Goal: Task Accomplishment & Management: Manage account settings

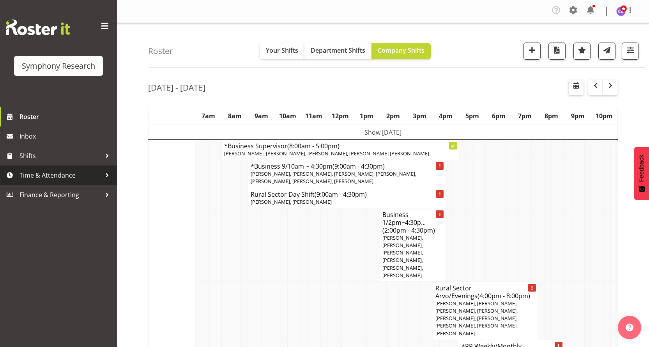
click at [97, 174] on span "Time & Attendance" at bounding box center [60, 175] width 82 height 12
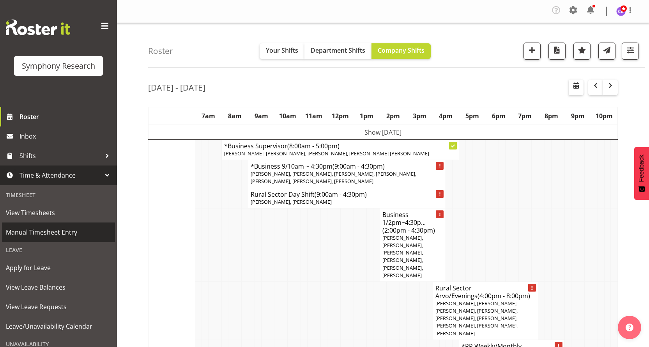
click at [85, 226] on span "Manual Timesheet Entry" at bounding box center [58, 232] width 105 height 12
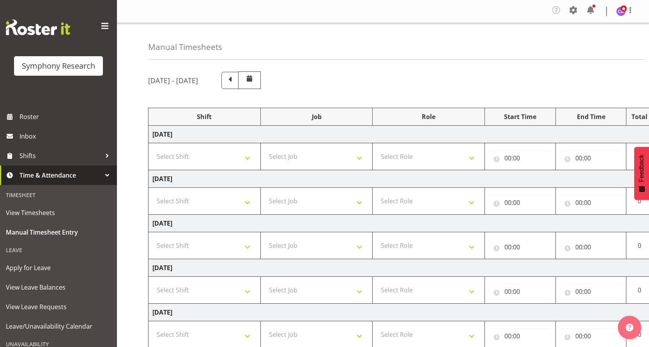
click at [573, 9] on span at bounding box center [573, 10] width 12 height 12
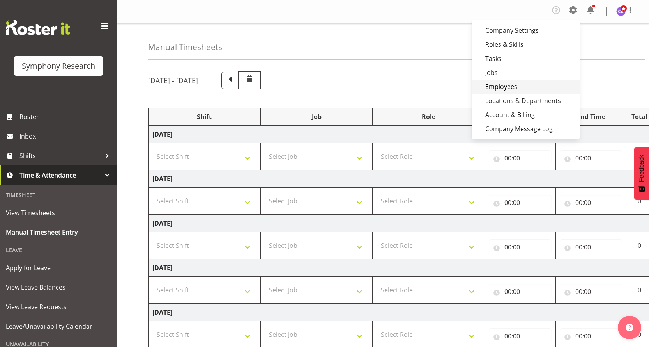
click at [509, 87] on link "Employees" at bounding box center [526, 87] width 108 height 14
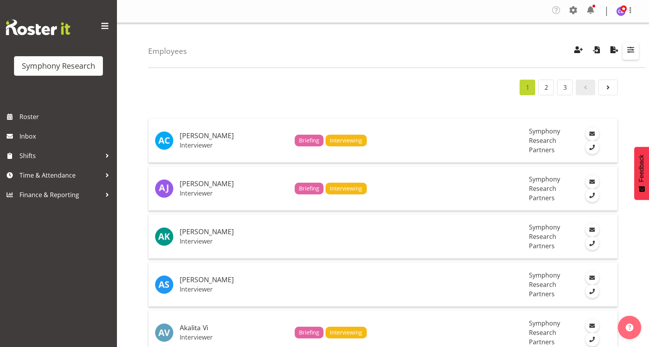
click at [631, 49] on span "button" at bounding box center [631, 49] width 10 height 10
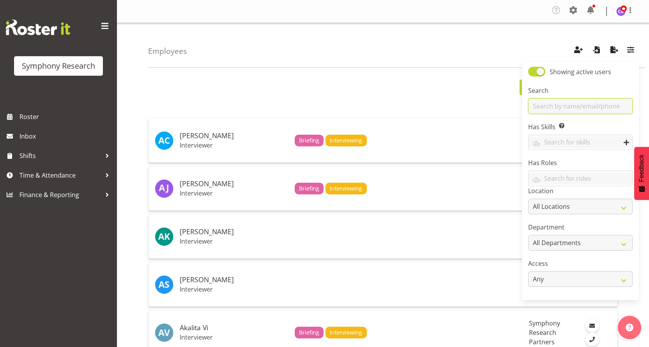
click at [566, 101] on input "text" at bounding box center [580, 106] width 104 height 16
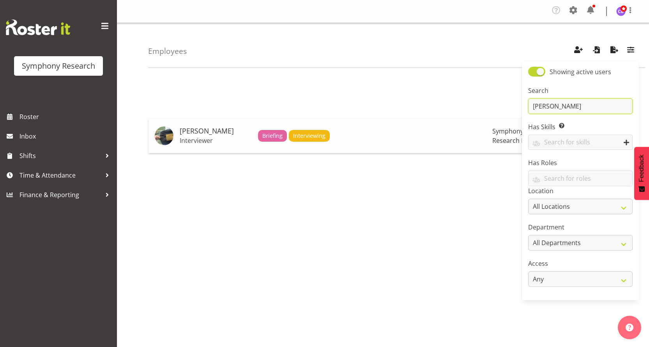
type input "daniel"
click at [198, 127] on h5 "Daniel Blair" at bounding box center [216, 131] width 72 height 8
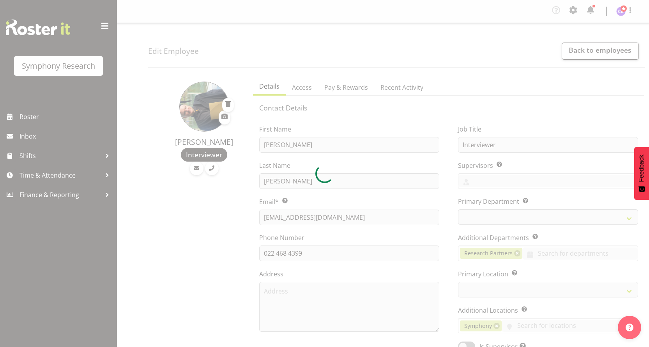
select select "TimelineWeek"
select select "39"
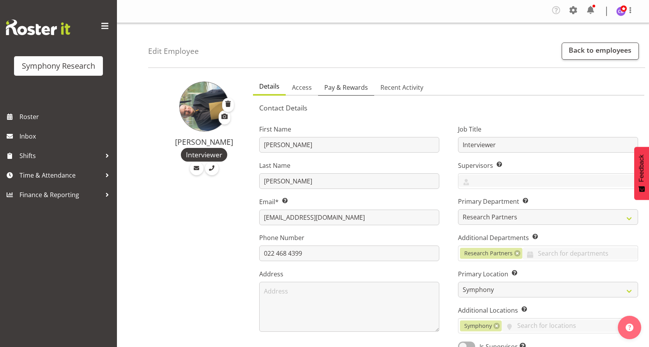
click at [354, 90] on span "Pay & Rewards" at bounding box center [346, 87] width 44 height 9
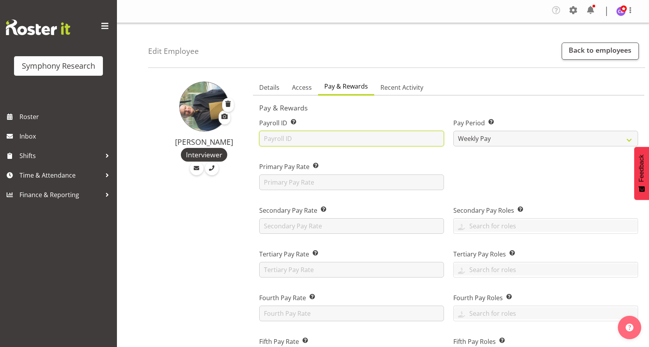
click at [320, 132] on input "text" at bounding box center [351, 139] width 185 height 16
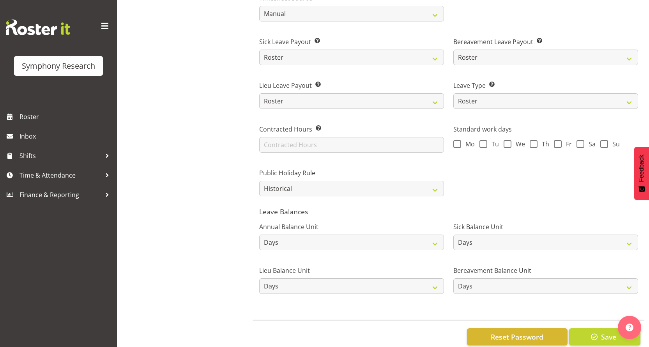
scroll to position [530, 0]
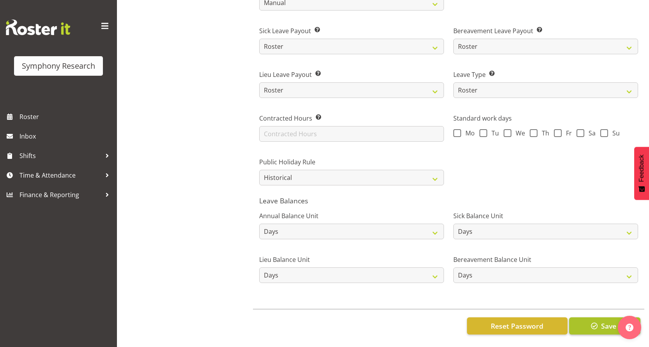
type input "1628"
click at [600, 321] on button "Save" at bounding box center [604, 325] width 71 height 17
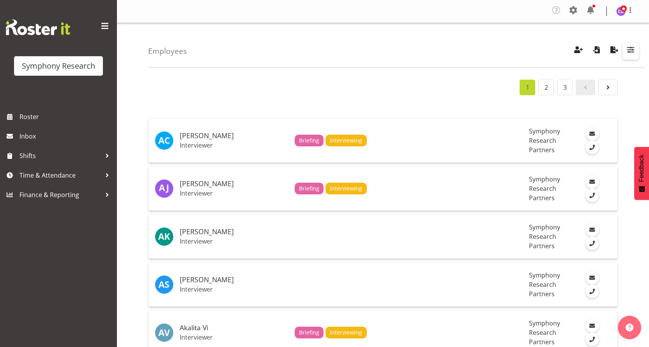
click at [630, 49] on span "button" at bounding box center [631, 49] width 10 height 10
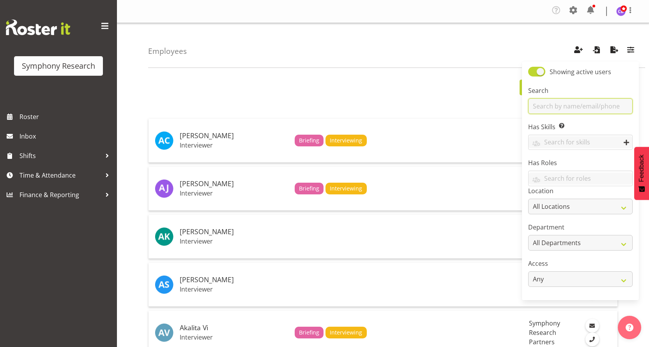
click at [564, 106] on input "text" at bounding box center [580, 106] width 104 height 16
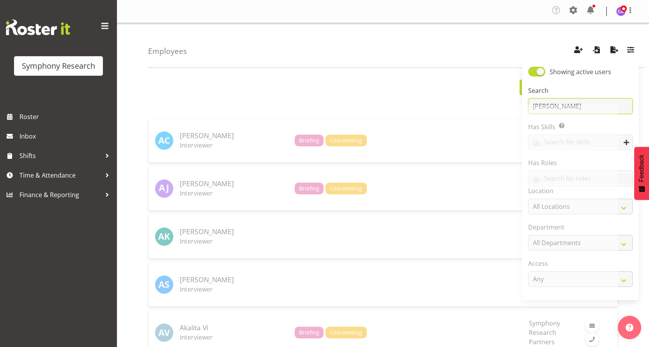
type input "grayson"
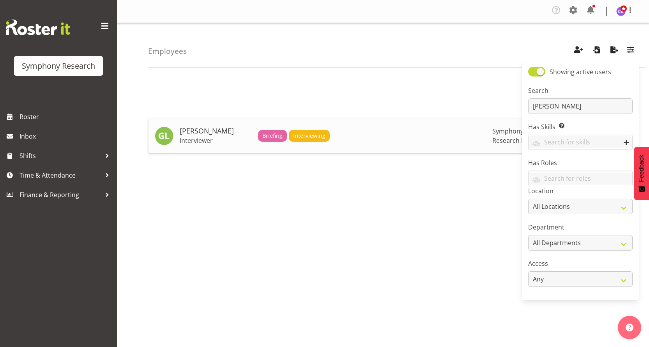
click at [313, 134] on span "Interviewing" at bounding box center [309, 135] width 32 height 9
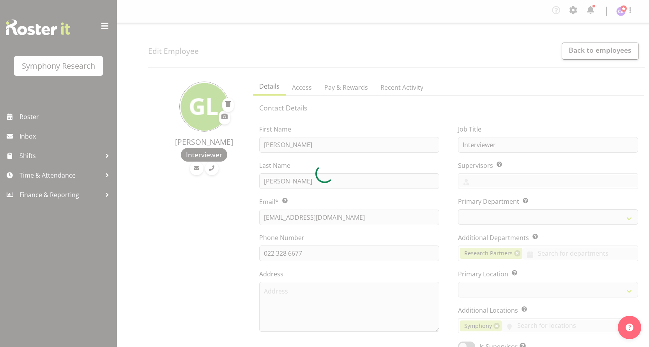
select select "TimelineWeek"
select select
select select "39"
select select "51"
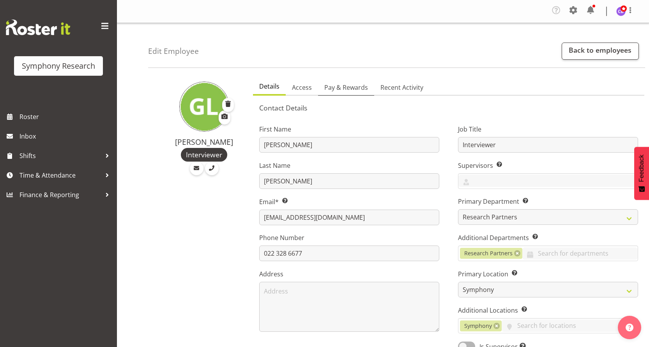
click at [350, 88] on span "Pay & Rewards" at bounding box center [346, 87] width 44 height 9
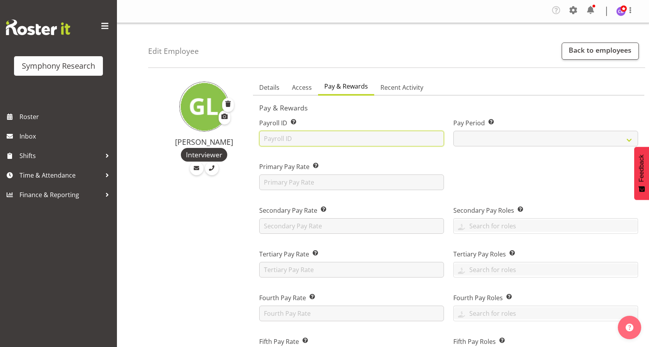
drag, startPoint x: 277, startPoint y: 138, endPoint x: 244, endPoint y: 130, distance: 33.4
click at [276, 138] on input "text" at bounding box center [351, 139] width 185 height 16
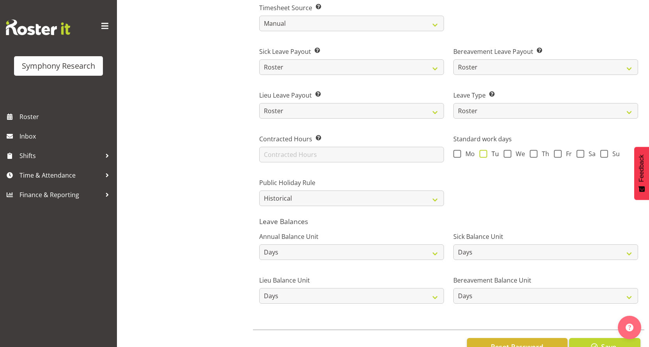
scroll to position [530, 0]
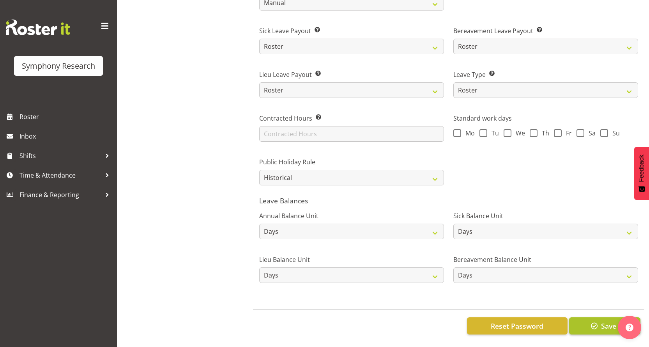
type input "1629"
click at [609, 321] on span "Save" at bounding box center [608, 325] width 15 height 10
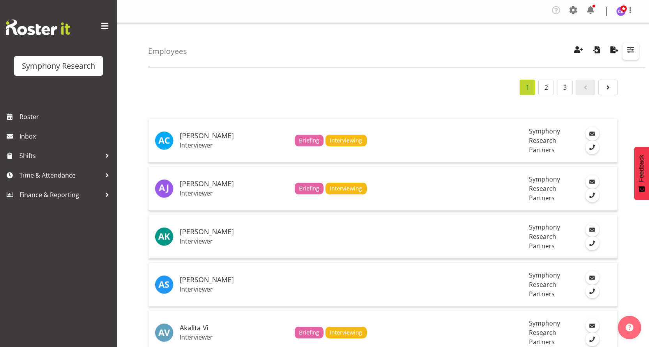
click at [626, 48] on span "button" at bounding box center [631, 49] width 10 height 10
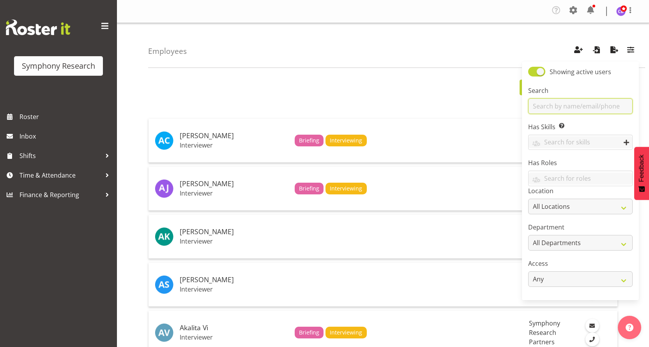
click at [570, 107] on input "text" at bounding box center [580, 106] width 104 height 16
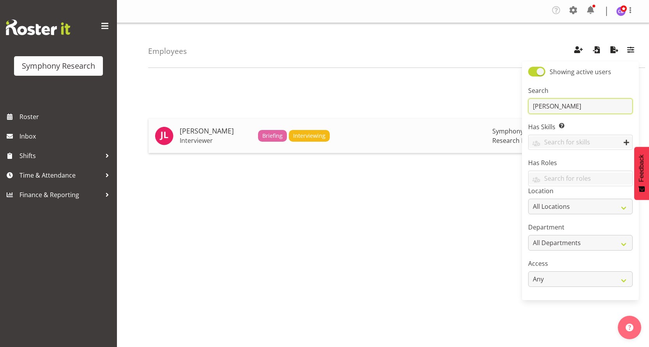
type input "jared"
click at [301, 133] on span "Interviewing" at bounding box center [309, 135] width 32 height 9
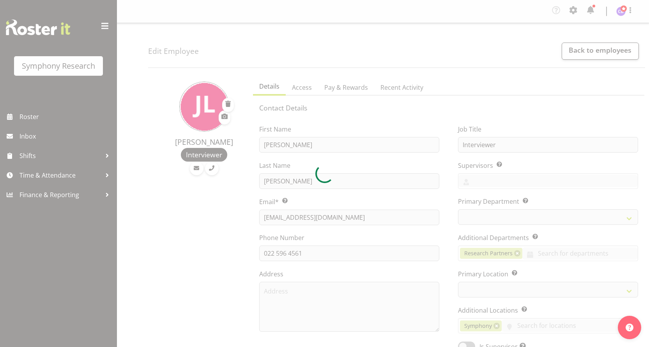
select select "TimelineWeek"
select select "39"
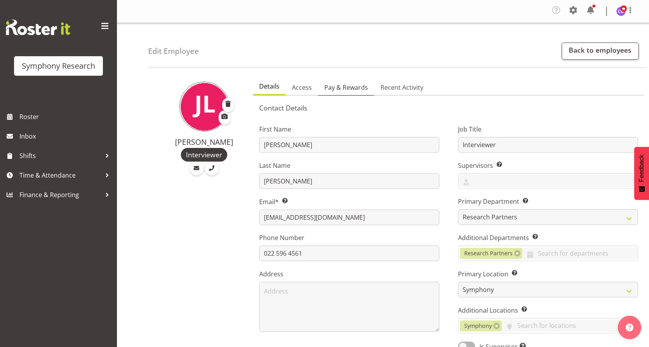
click at [349, 87] on span "Pay & Rewards" at bounding box center [346, 87] width 44 height 9
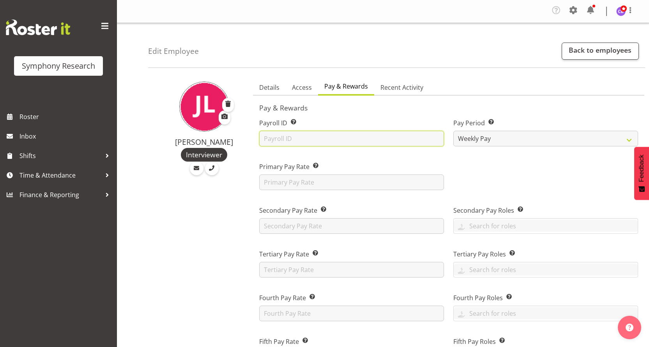
click at [325, 139] on input "text" at bounding box center [351, 139] width 185 height 16
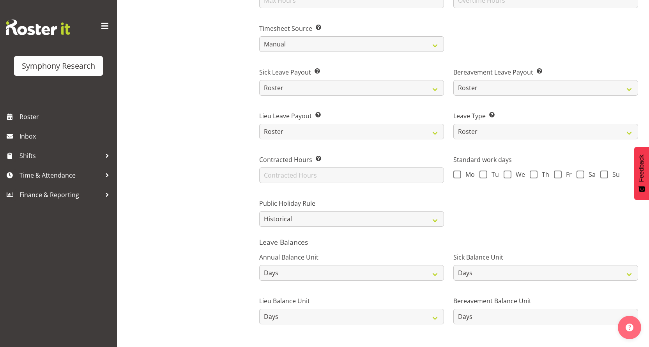
scroll to position [530, 0]
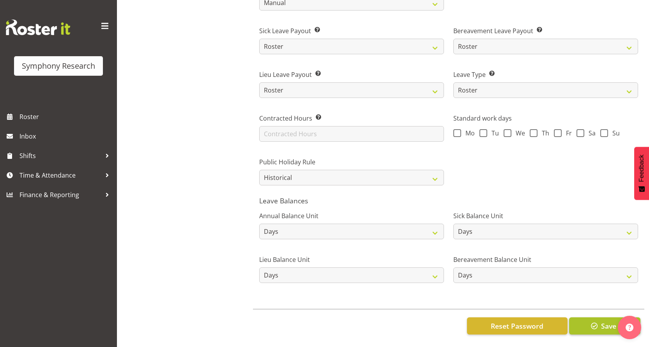
type input "1630"
click at [587, 317] on button "Save" at bounding box center [604, 325] width 71 height 17
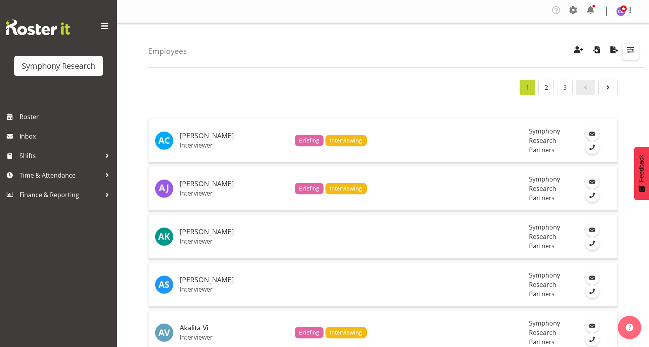
click at [632, 50] on span "button" at bounding box center [631, 49] width 10 height 10
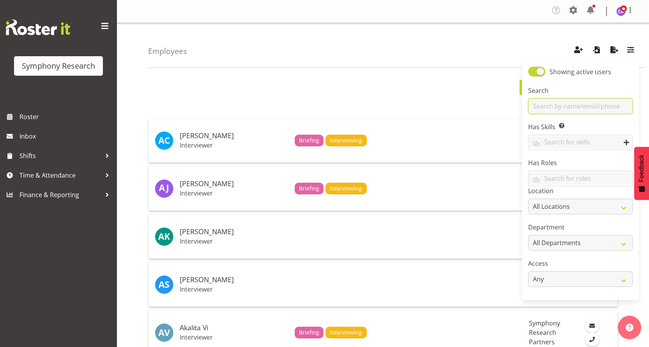
drag, startPoint x: 579, startPoint y: 106, endPoint x: 570, endPoint y: 113, distance: 12.2
click at [580, 106] on input "text" at bounding box center [580, 106] width 104 height 16
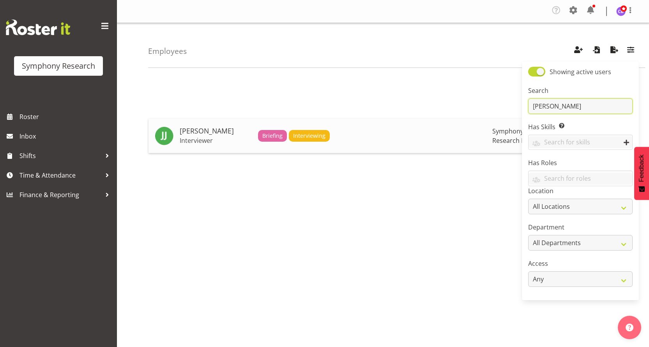
type input "joshua"
click at [301, 135] on span "Interviewing" at bounding box center [309, 135] width 32 height 9
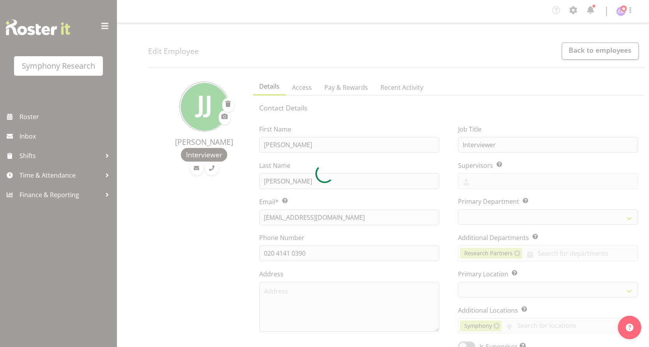
select select "TimelineWeek"
select select "39"
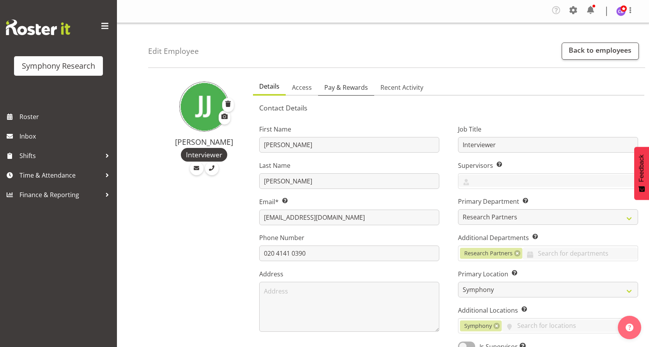
click at [347, 86] on span "Pay & Rewards" at bounding box center [346, 87] width 44 height 9
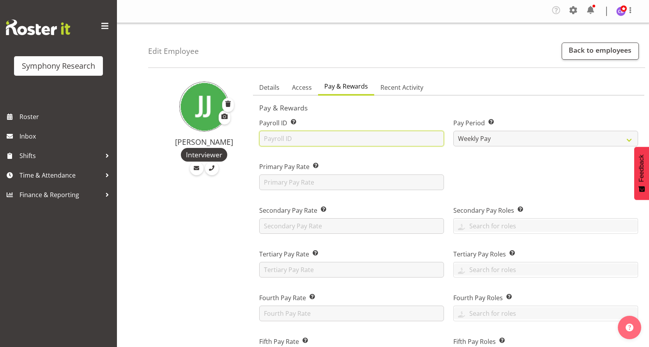
drag, startPoint x: 274, startPoint y: 140, endPoint x: 287, endPoint y: 121, distance: 22.9
click at [274, 140] on input "text" at bounding box center [351, 139] width 185 height 16
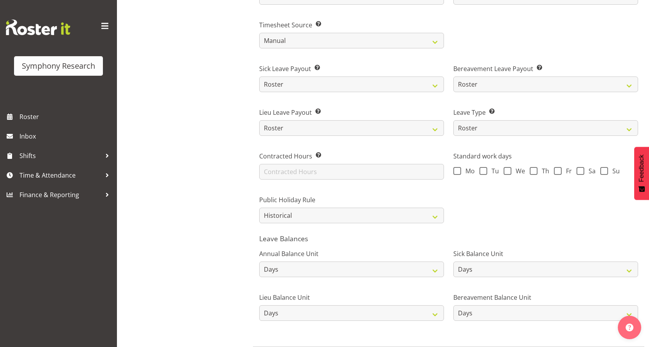
scroll to position [530, 0]
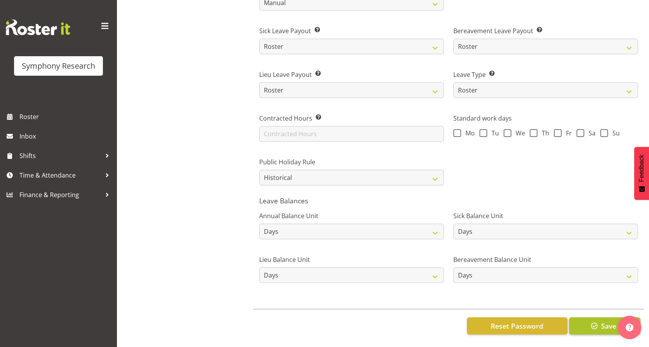
type input "1633"
click at [599, 320] on span "button" at bounding box center [594, 325] width 10 height 10
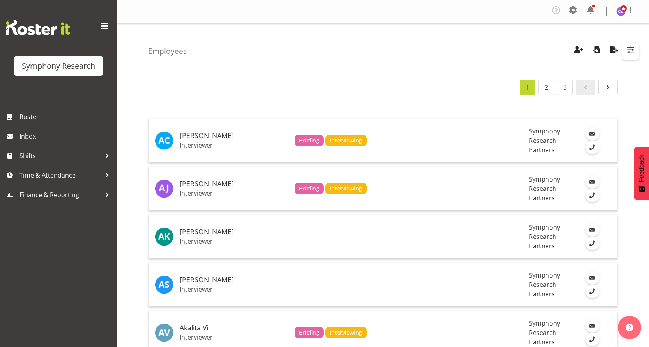
click at [631, 49] on span "button" at bounding box center [631, 49] width 10 height 10
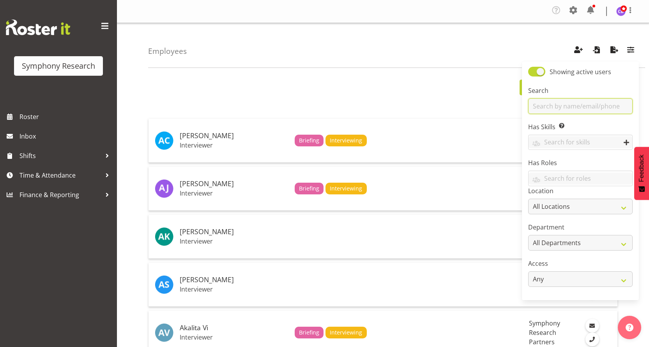
click at [568, 106] on input "text" at bounding box center [580, 106] width 104 height 16
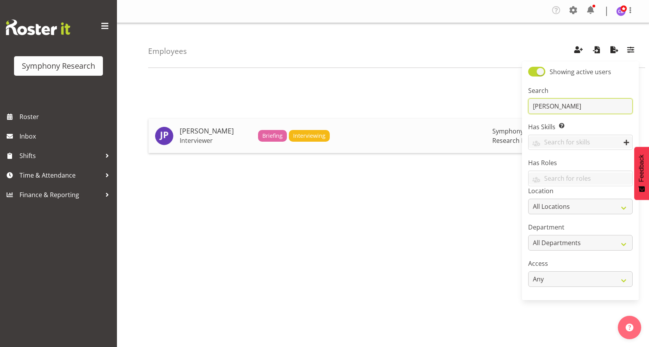
type input "judith"
click at [306, 135] on span "Interviewing" at bounding box center [309, 135] width 32 height 9
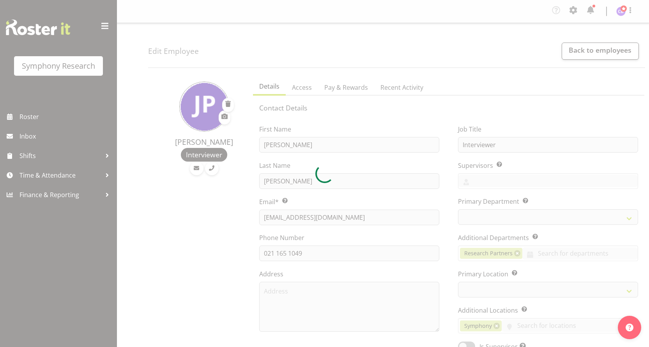
select select "TimelineWeek"
select select "39"
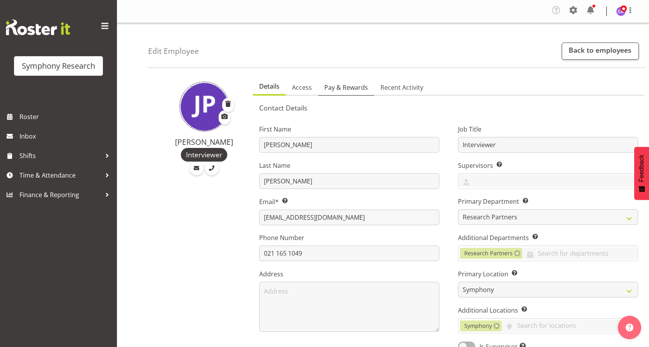
click at [353, 86] on span "Pay & Rewards" at bounding box center [346, 87] width 44 height 9
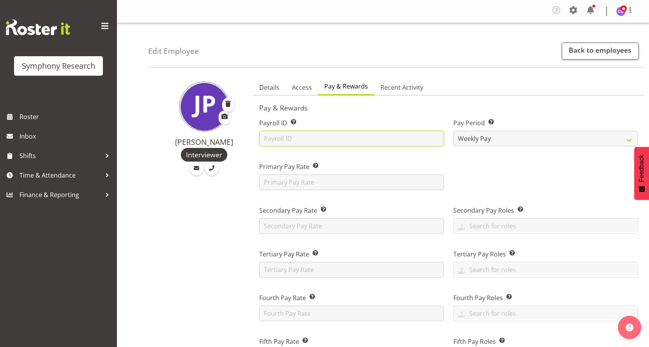
click at [272, 138] on input "text" at bounding box center [351, 139] width 185 height 16
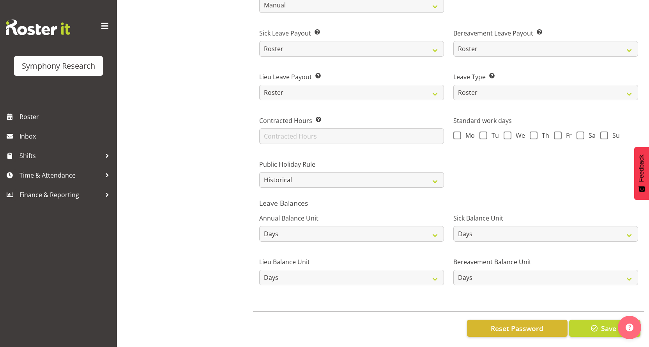
scroll to position [530, 0]
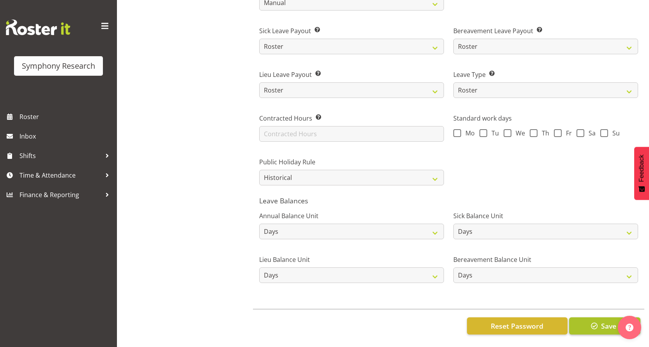
type input "1631"
click at [591, 326] on button "Save" at bounding box center [604, 325] width 71 height 17
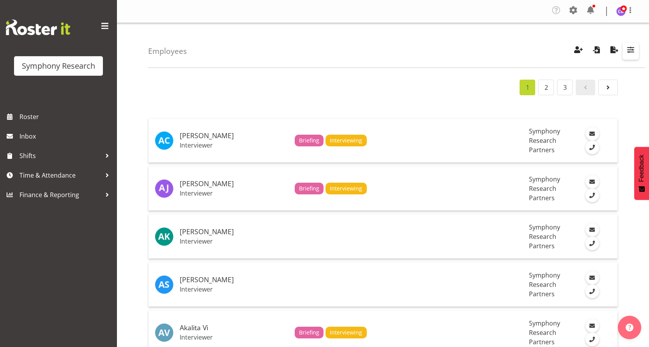
click at [628, 48] on span "button" at bounding box center [631, 49] width 10 height 10
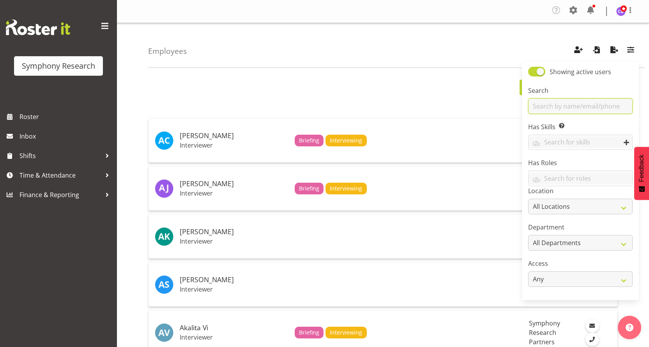
click at [543, 99] on input "text" at bounding box center [580, 106] width 104 height 16
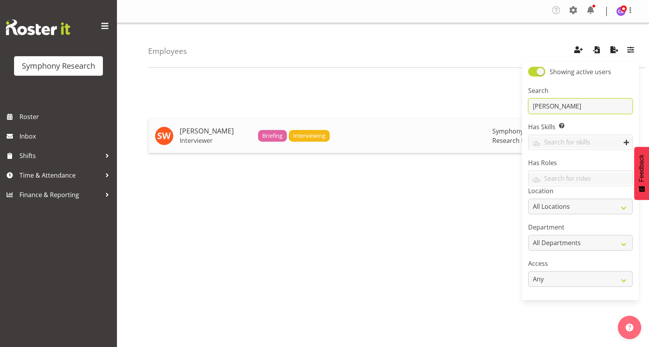
type input "shannon"
click at [313, 134] on span "Interviewing" at bounding box center [309, 135] width 32 height 9
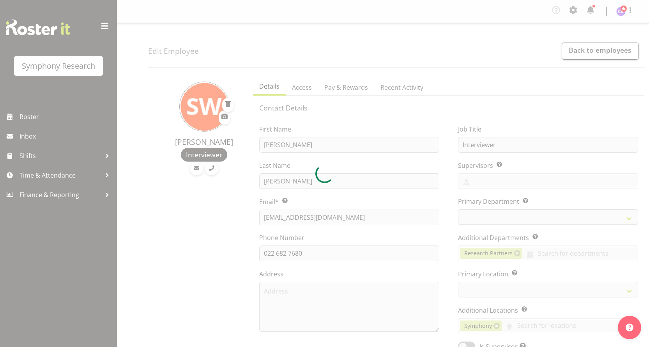
select select "TimelineWeek"
select select
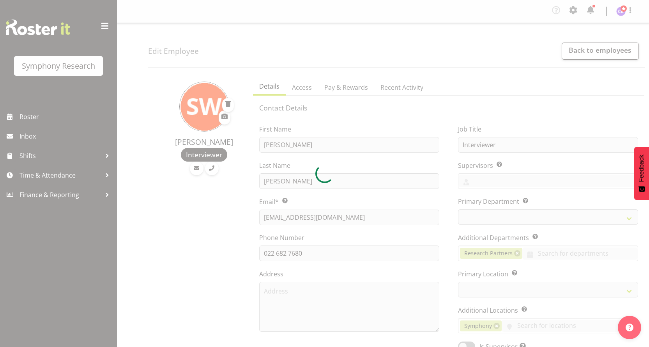
select select
select select "39"
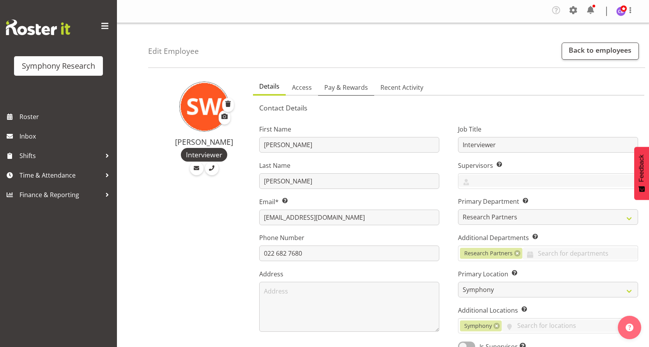
click at [349, 85] on span "Pay & Rewards" at bounding box center [346, 87] width 44 height 9
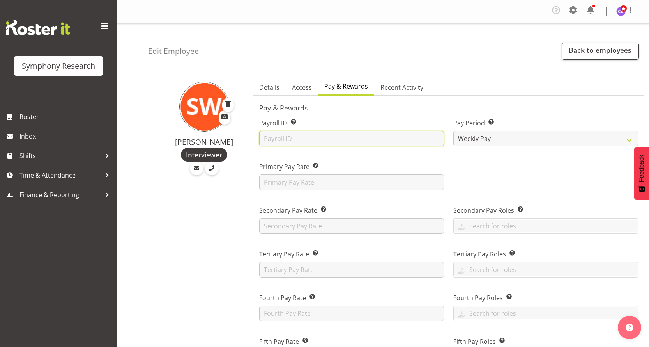
click at [284, 134] on input "text" at bounding box center [351, 139] width 185 height 16
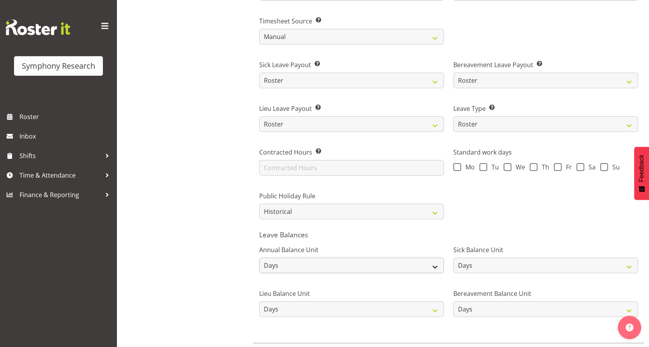
scroll to position [530, 0]
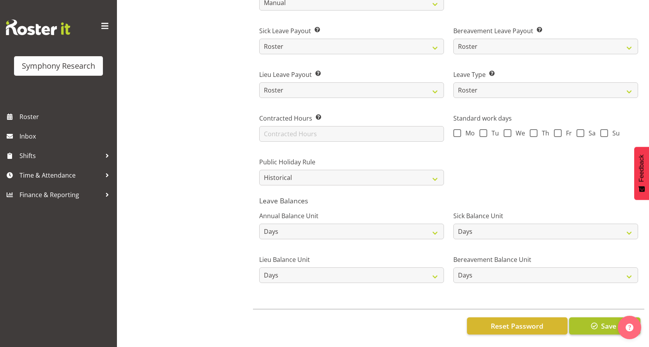
type input "1632"
click at [603, 320] on span "Save" at bounding box center [608, 325] width 15 height 10
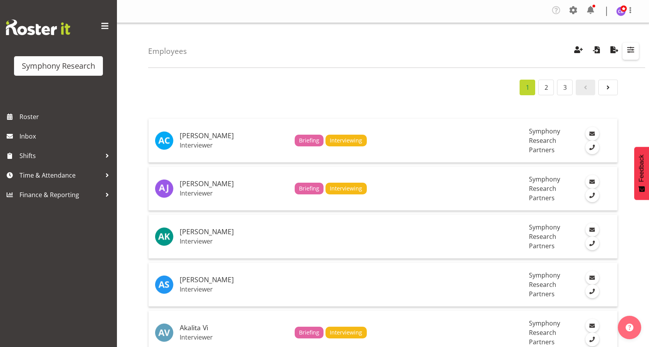
click at [630, 49] on span "button" at bounding box center [631, 49] width 10 height 10
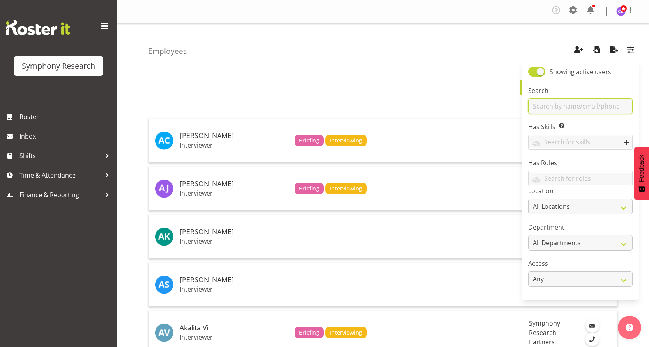
drag, startPoint x: 604, startPoint y: 103, endPoint x: 596, endPoint y: 104, distance: 8.2
click at [604, 102] on input "text" at bounding box center [580, 106] width 104 height 16
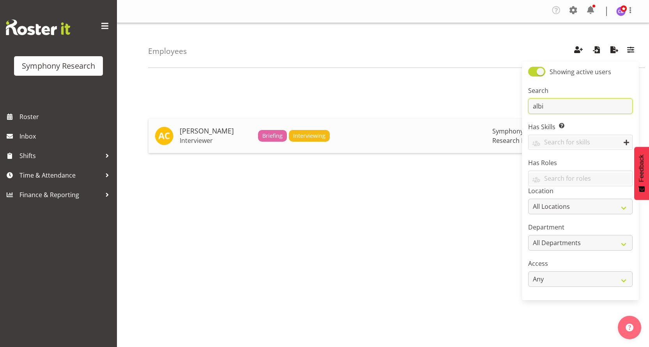
type input "albi"
click at [298, 134] on span "Interviewing" at bounding box center [309, 135] width 32 height 9
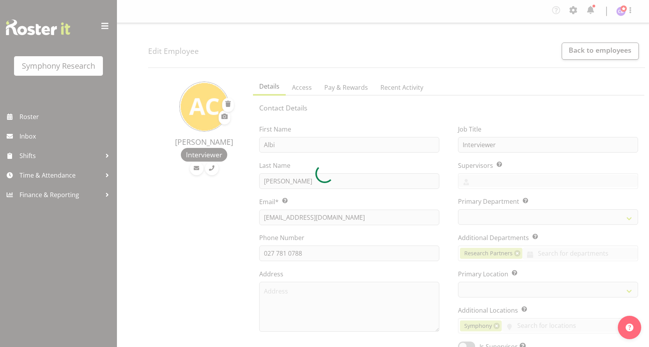
select select "TimelineWeek"
select select "39"
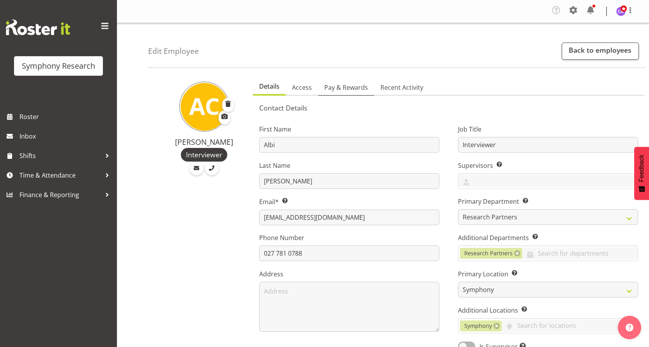
click at [353, 85] on span "Pay & Rewards" at bounding box center [346, 87] width 44 height 9
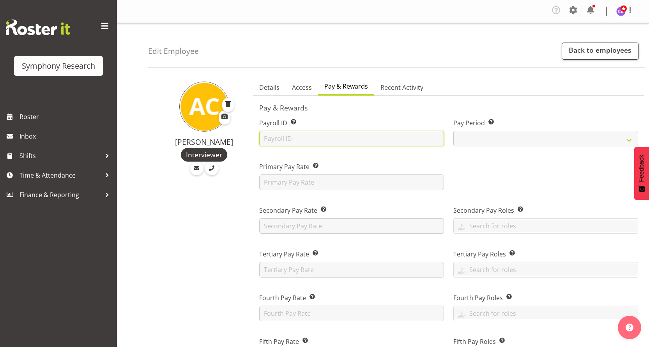
click at [308, 140] on input "text" at bounding box center [351, 139] width 185 height 16
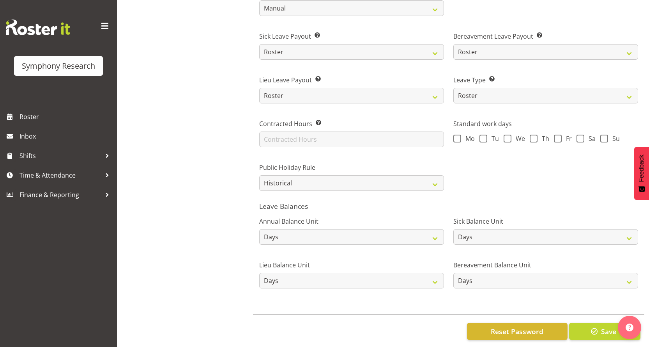
scroll to position [530, 0]
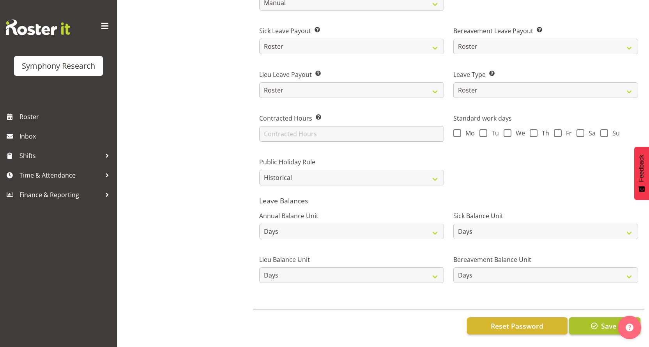
type input "1635"
click at [599, 320] on span "button" at bounding box center [594, 325] width 10 height 10
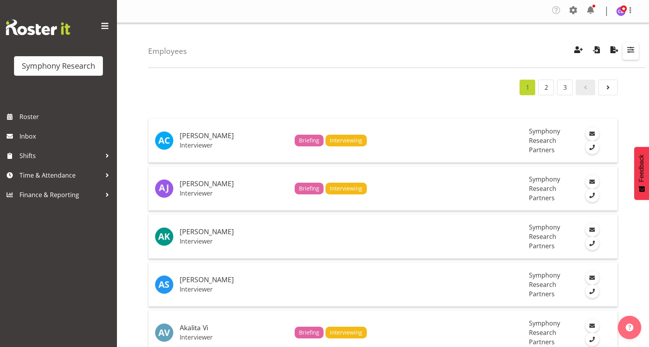
click at [627, 46] on span "button" at bounding box center [631, 49] width 10 height 10
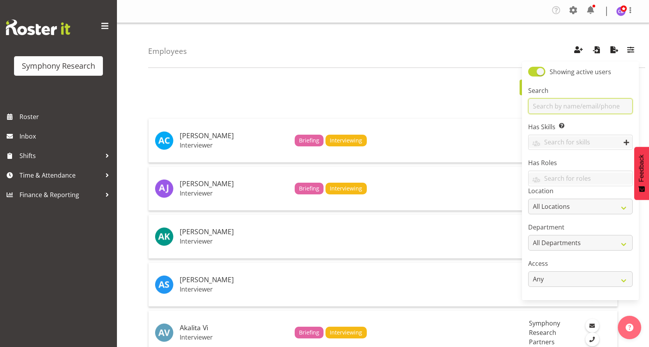
click at [547, 107] on input "text" at bounding box center [580, 106] width 104 height 16
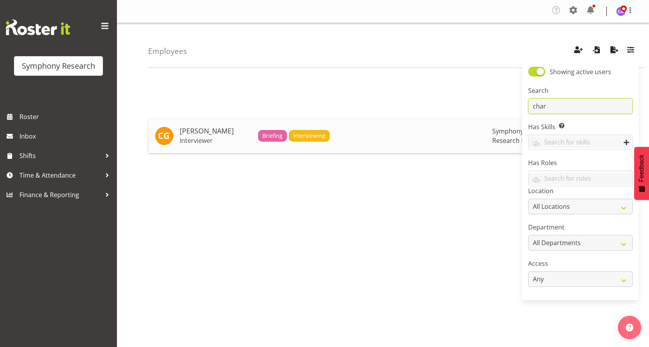
type input "char"
click at [321, 134] on span "Interviewing" at bounding box center [309, 135] width 32 height 9
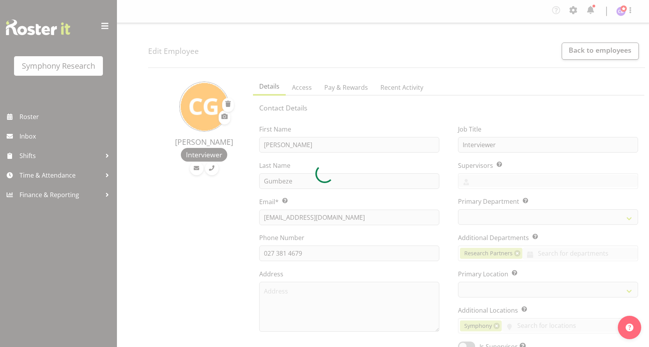
select select "TimelineWeek"
select select "39"
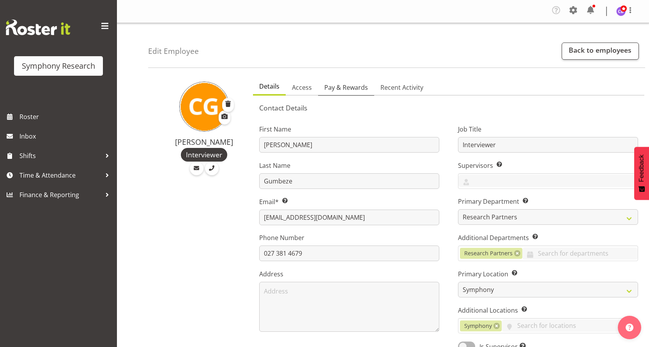
click at [350, 86] on span "Pay & Rewards" at bounding box center [346, 87] width 44 height 9
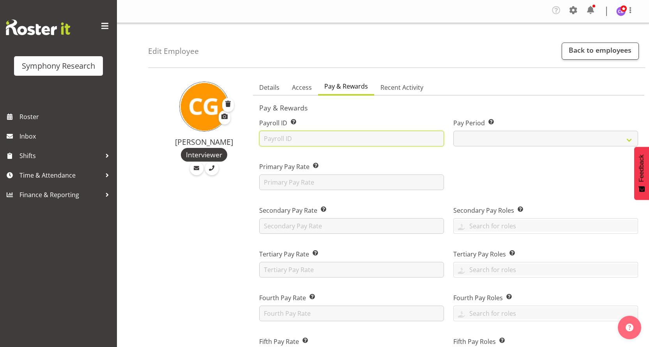
drag, startPoint x: 310, startPoint y: 142, endPoint x: 310, endPoint y: 136, distance: 5.5
click at [310, 136] on input "text" at bounding box center [351, 139] width 185 height 16
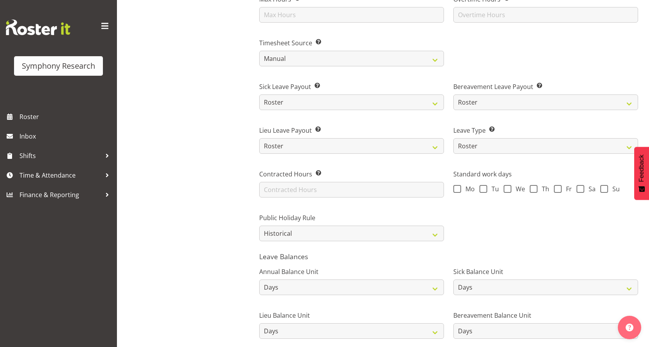
scroll to position [530, 0]
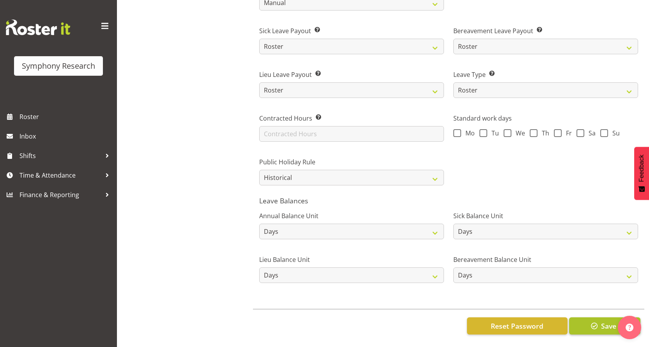
type input "1634"
click at [593, 325] on span "button" at bounding box center [594, 325] width 10 height 10
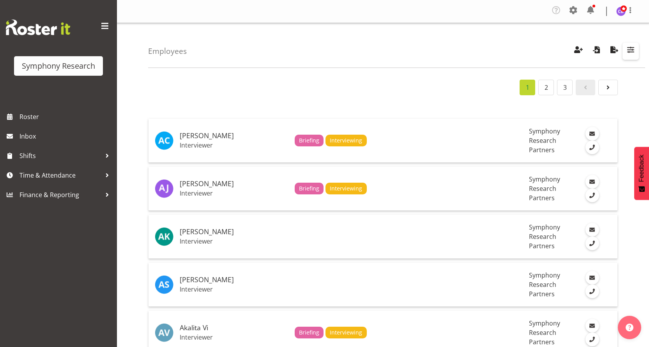
click at [629, 51] on span "button" at bounding box center [631, 49] width 10 height 10
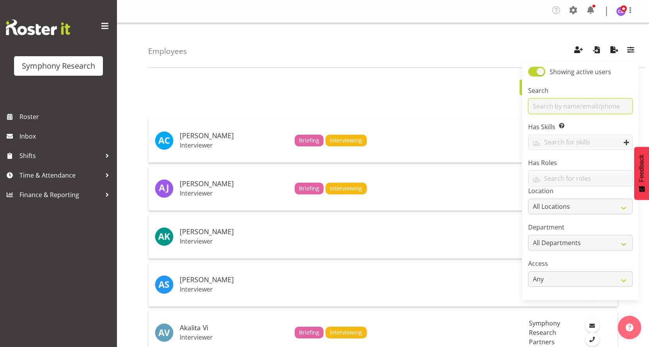
click at [603, 86] on div "Search" at bounding box center [580, 100] width 104 height 28
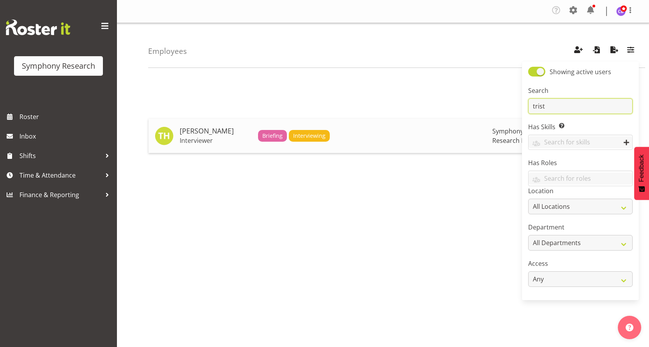
type input "trist"
click at [305, 133] on span "Interviewing" at bounding box center [309, 135] width 32 height 9
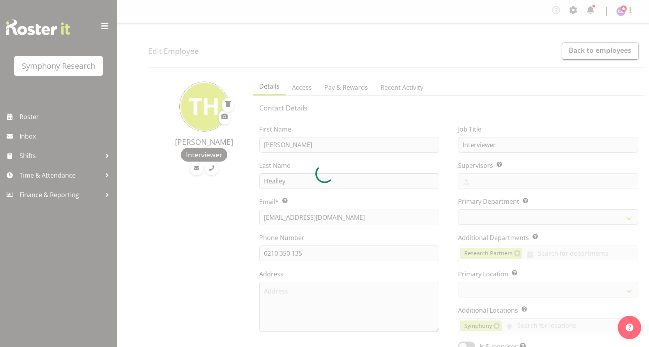
select select "TimelineWeek"
select select "39"
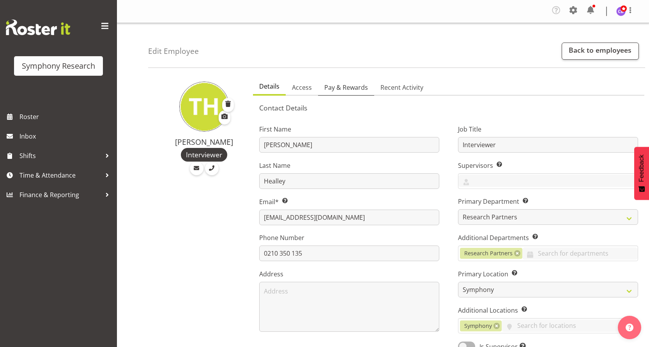
click at [352, 88] on span "Pay & Rewards" at bounding box center [346, 87] width 44 height 9
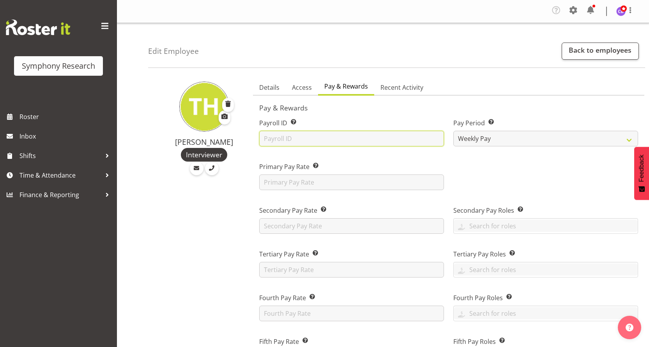
click at [324, 143] on input "text" at bounding box center [351, 139] width 185 height 16
click at [324, 137] on input "text" at bounding box center [351, 139] width 185 height 16
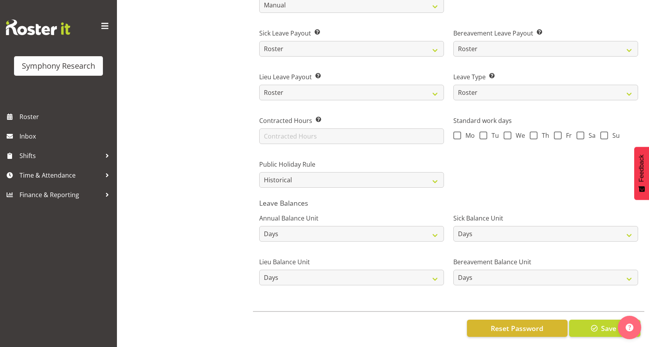
scroll to position [530, 0]
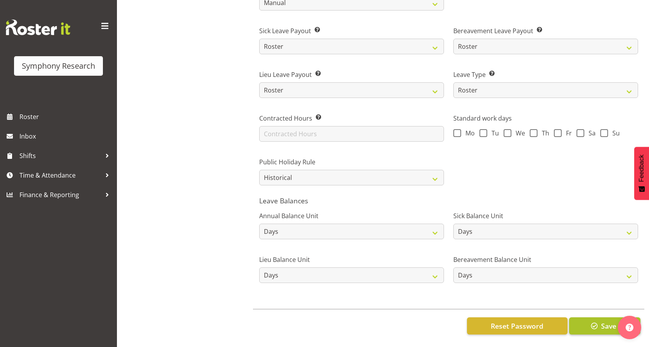
type input "1636"
drag, startPoint x: 604, startPoint y: 319, endPoint x: 610, endPoint y: 317, distance: 6.5
click at [604, 320] on span "Save" at bounding box center [608, 325] width 15 height 10
